Goal: Task Accomplishment & Management: Complete application form

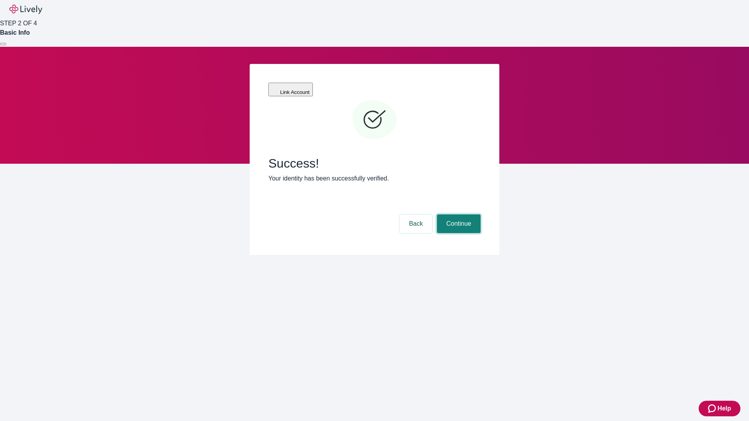
click at [457, 215] on button "Continue" at bounding box center [459, 224] width 44 height 19
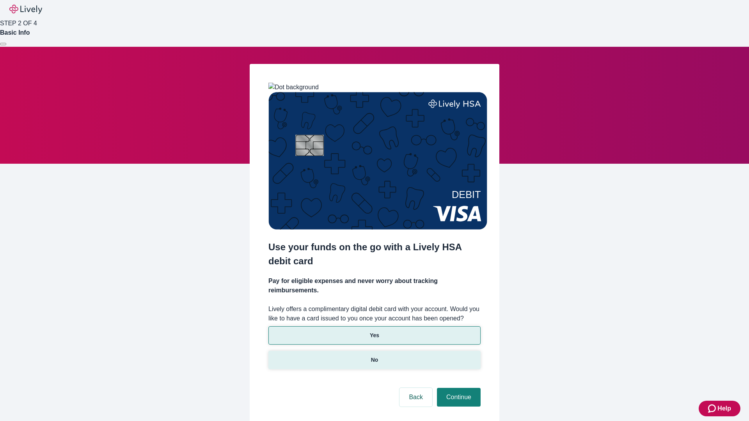
click at [374, 356] on p "No" at bounding box center [374, 360] width 7 height 8
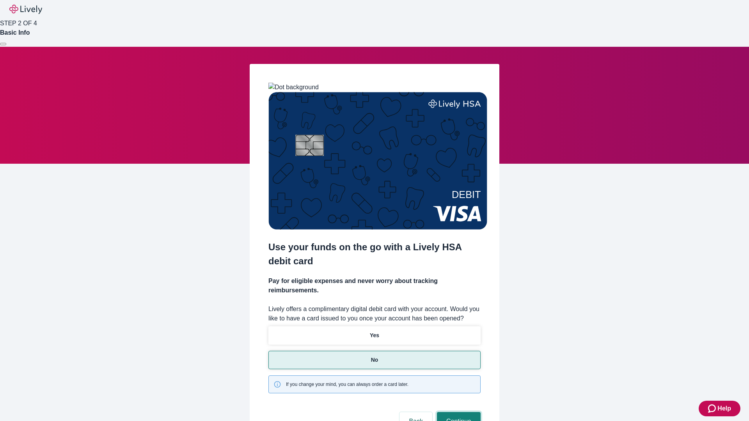
click at [457, 412] on button "Continue" at bounding box center [459, 421] width 44 height 19
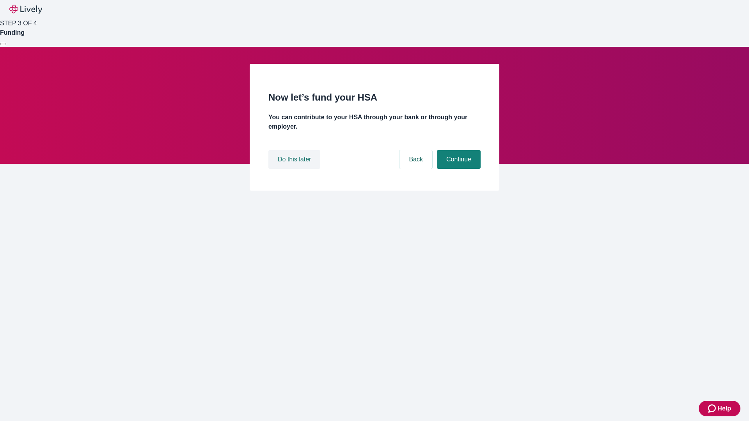
click at [295, 169] on button "Do this later" at bounding box center [294, 159] width 52 height 19
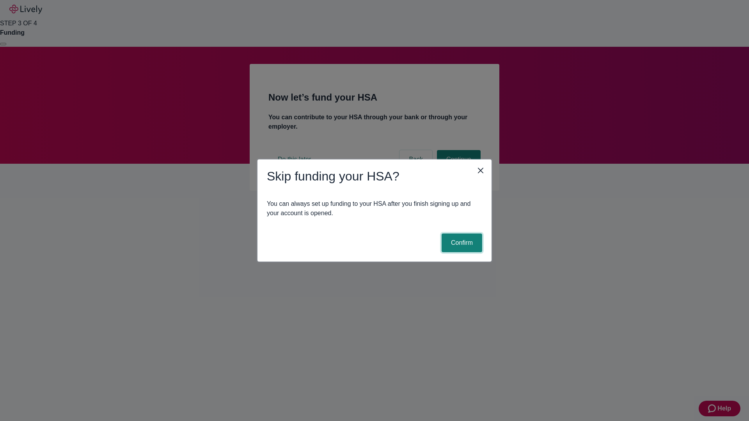
click at [461, 243] on button "Confirm" at bounding box center [461, 243] width 41 height 19
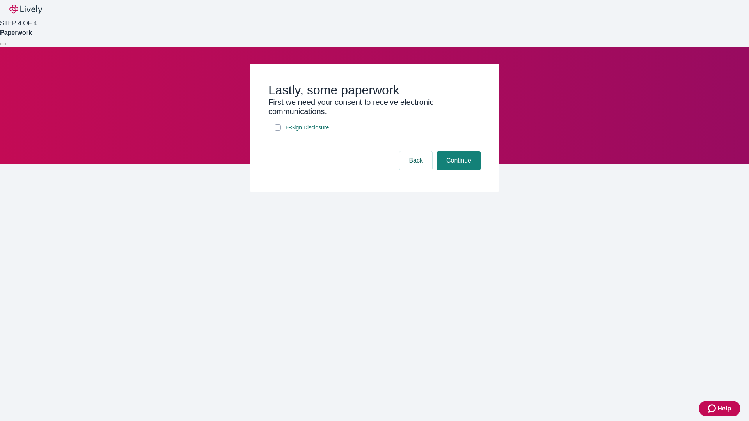
click at [278, 131] on input "E-Sign Disclosure" at bounding box center [278, 127] width 6 height 6
checkbox input "true"
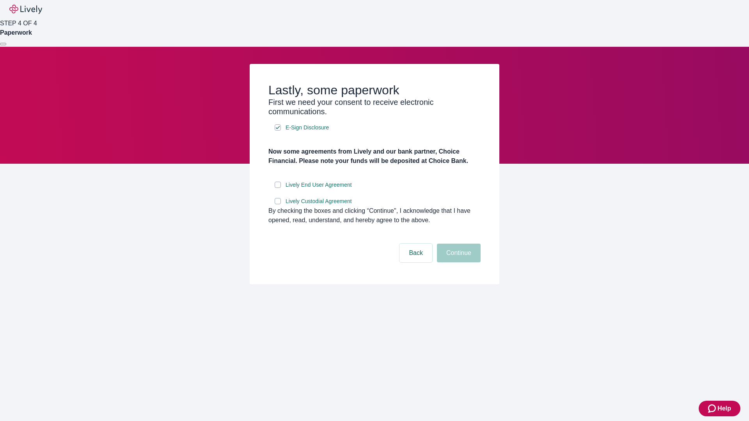
click at [278, 188] on input "Lively End User Agreement" at bounding box center [278, 185] width 6 height 6
checkbox input "true"
click at [278, 204] on input "Lively Custodial Agreement" at bounding box center [278, 201] width 6 height 6
checkbox input "true"
click at [457, 262] on button "Continue" at bounding box center [459, 253] width 44 height 19
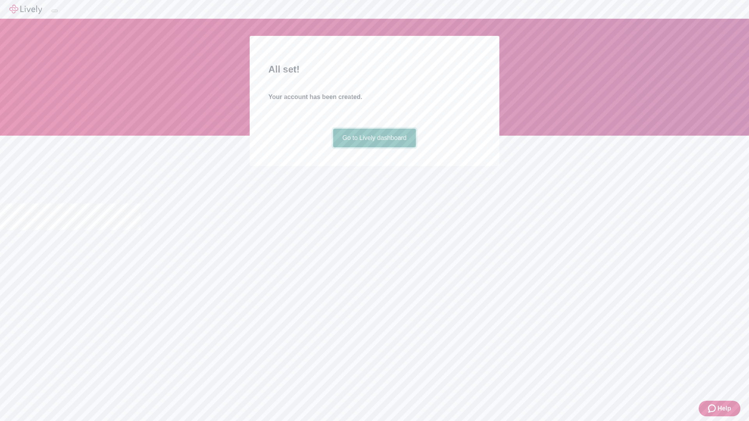
click at [374, 147] on link "Go to Lively dashboard" at bounding box center [374, 138] width 83 height 19
